Goal: Task Accomplishment & Management: Manage account settings

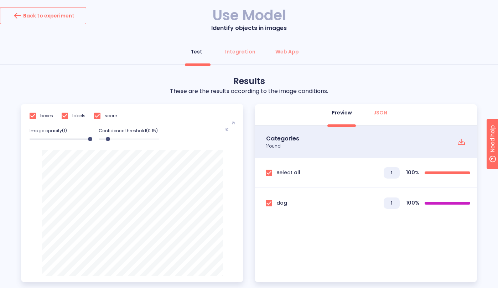
click at [44, 19] on div "Back to experiment" at bounding box center [43, 15] width 63 height 11
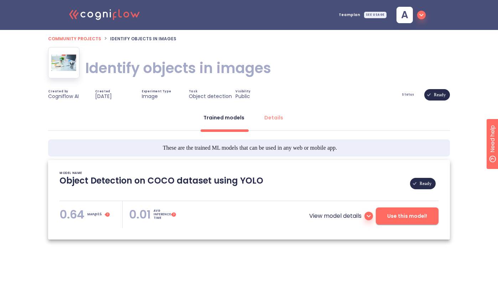
click at [375, 14] on div "SEE USAGE" at bounding box center [375, 15] width 22 height 6
drag, startPoint x: 453, startPoint y: 18, endPoint x: 426, endPoint y: 16, distance: 26.8
click at [452, 18] on div ".cls-1{fill:#141624;}.cls-2{fill:#eb5e60;}.cls-3{fill:none;stroke:#eb5e60;strok…" at bounding box center [249, 15] width 498 height 30
click at [424, 15] on icon "button" at bounding box center [421, 15] width 9 height 9
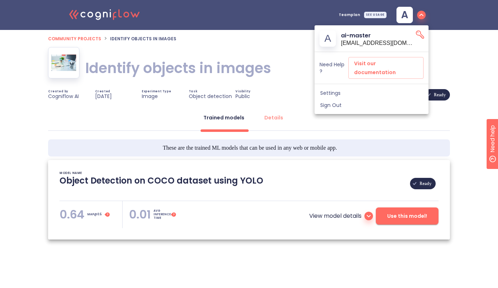
click at [375, 102] on span "Sign Out" at bounding box center [371, 105] width 103 height 6
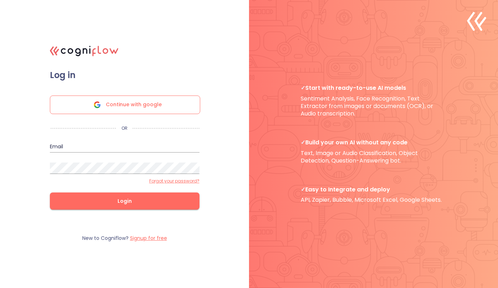
click at [168, 149] on input "email" at bounding box center [125, 146] width 150 height 11
type input "[PERSON_NAME][EMAIL_ADDRESS]"
click at [0, 287] on com-1password-button at bounding box center [0, 288] width 0 height 0
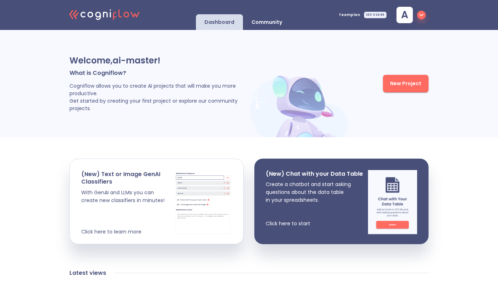
click at [377, 16] on div "SEE USAGE" at bounding box center [375, 15] width 22 height 6
click at [422, 17] on icon "button" at bounding box center [421, 15] width 9 height 9
